Goal: Task Accomplishment & Management: Use online tool/utility

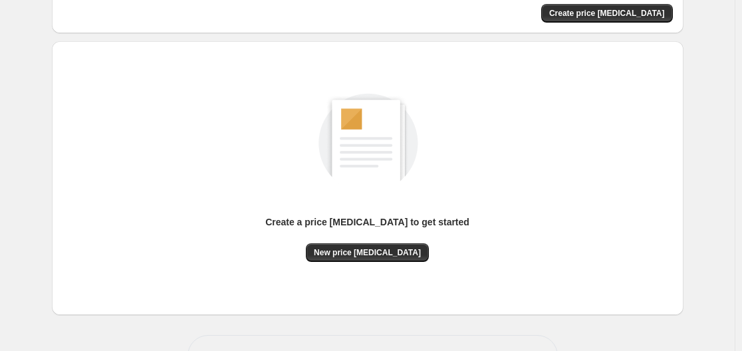
scroll to position [147, 0]
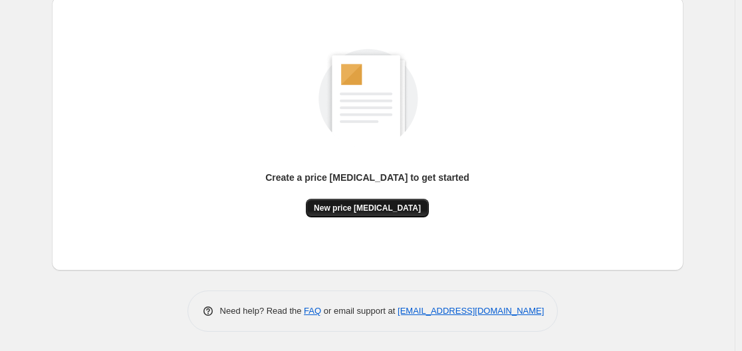
click at [363, 204] on span "New price [MEDICAL_DATA]" at bounding box center [367, 208] width 107 height 11
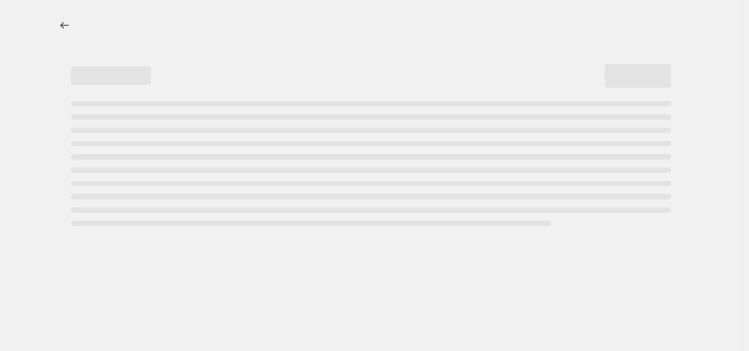
select select "percentage"
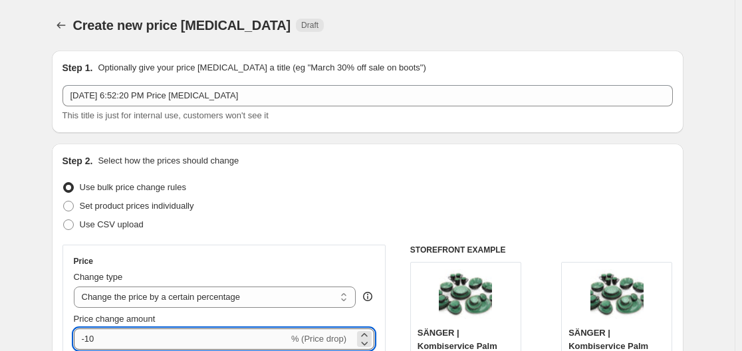
click at [153, 337] on input "-10" at bounding box center [181, 339] width 215 height 21
type input "-1"
type input "-35"
click at [452, 164] on div "Step 2. Select how the prices should change" at bounding box center [368, 160] width 611 height 13
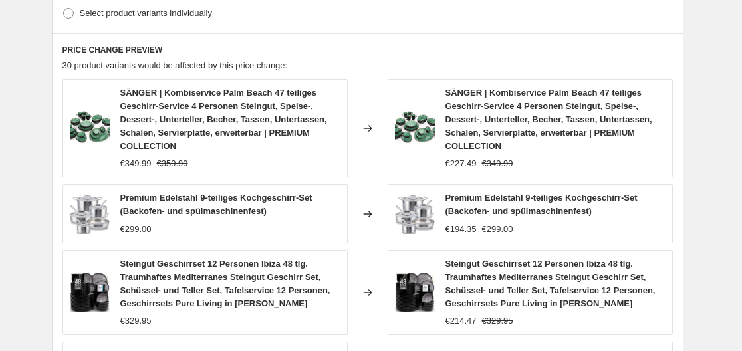
scroll to position [1120, 0]
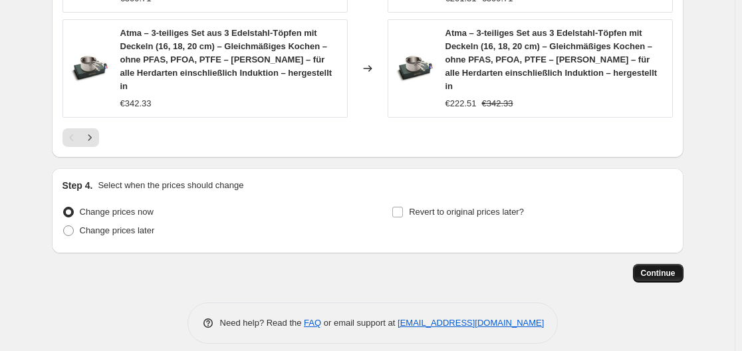
click at [645, 264] on button "Continue" at bounding box center [658, 273] width 51 height 19
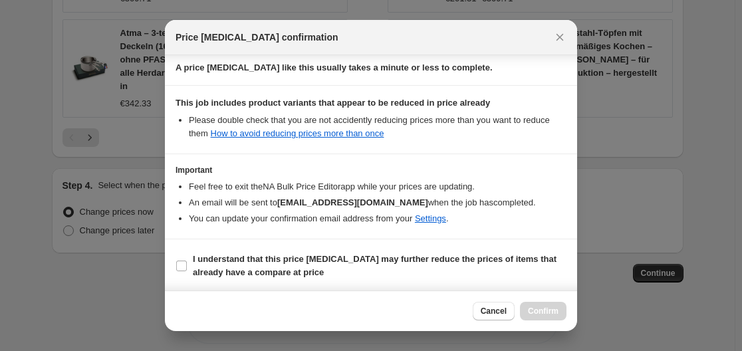
scroll to position [209, 0]
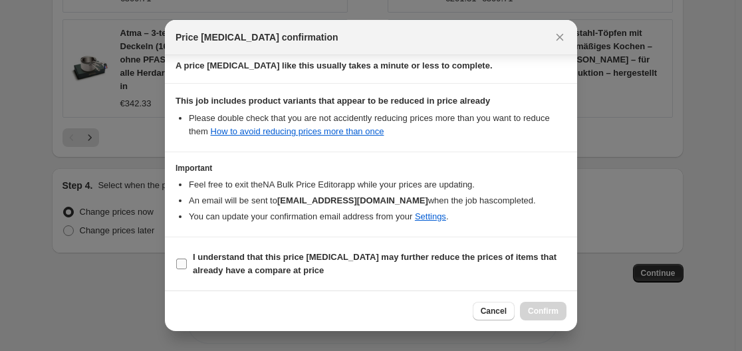
click at [281, 267] on b "I understand that this price [MEDICAL_DATA] may further reduce the prices of it…" at bounding box center [375, 263] width 364 height 23
click at [187, 267] on input "I understand that this price [MEDICAL_DATA] may further reduce the prices of it…" at bounding box center [181, 264] width 11 height 11
checkbox input "true"
click at [537, 311] on span "Confirm" at bounding box center [543, 311] width 31 height 11
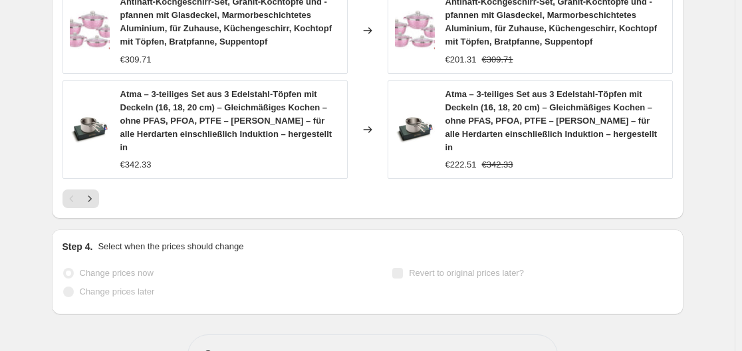
scroll to position [1155, 0]
select select "percentage"
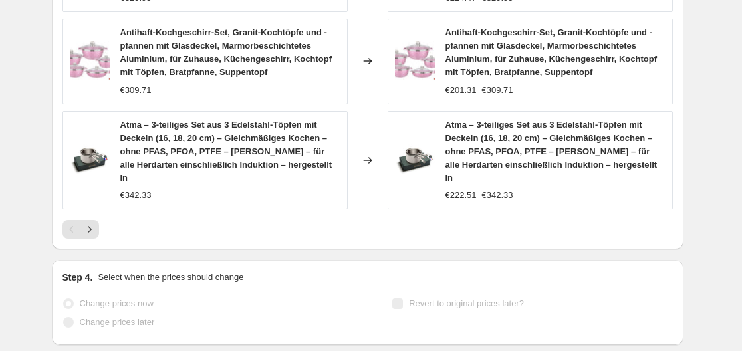
scroll to position [0, 0]
